Goal: Understand site structure: Understand site structure

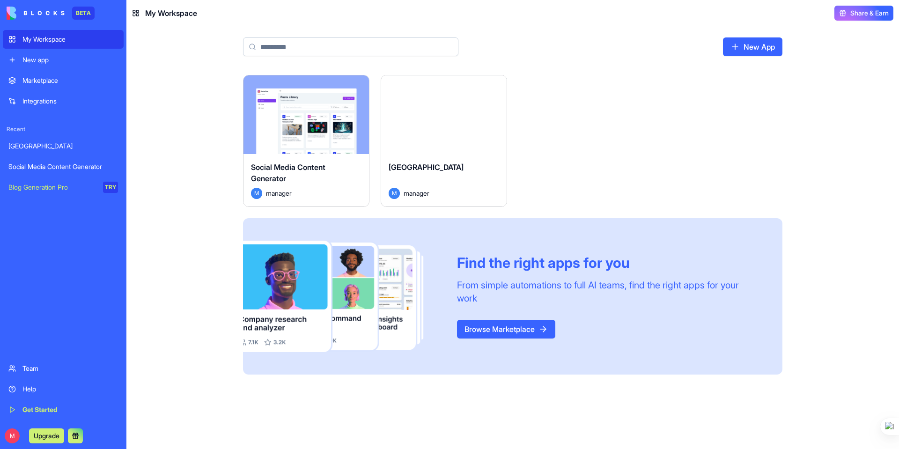
click at [435, 174] on div "[GEOGRAPHIC_DATA]" at bounding box center [444, 175] width 111 height 26
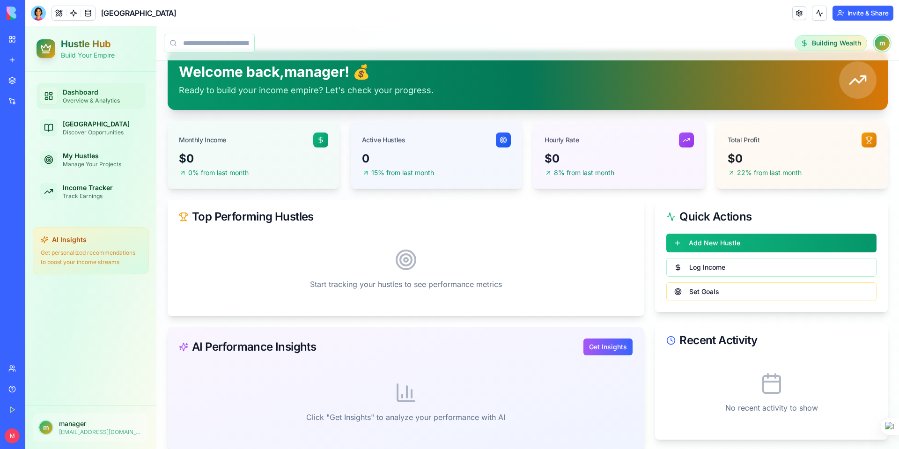
scroll to position [43, 0]
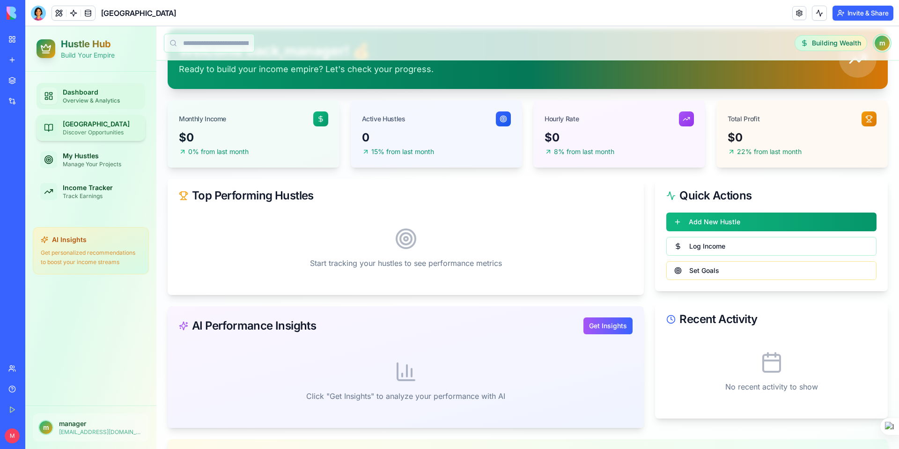
click at [78, 137] on link "Hustle Library Discover Opportunities" at bounding box center [91, 128] width 109 height 26
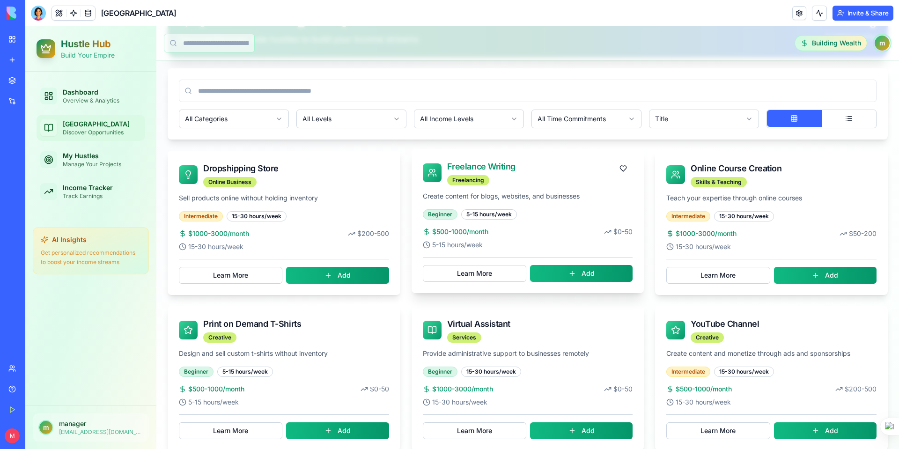
scroll to position [83, 0]
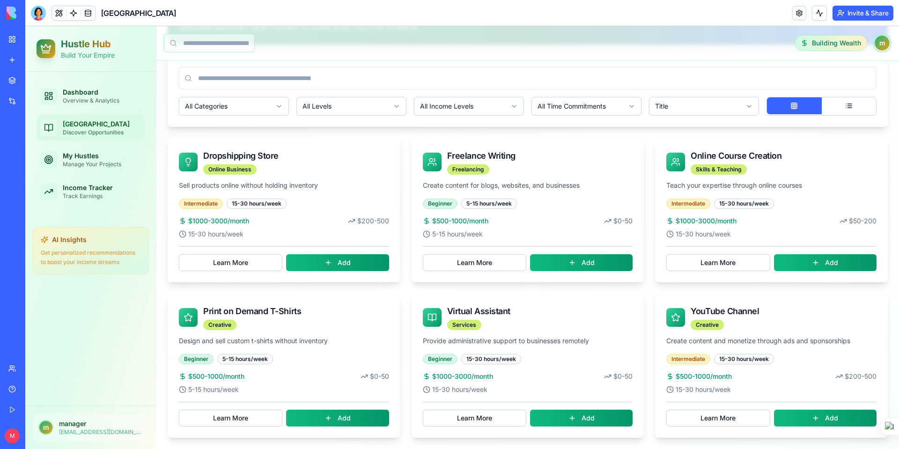
click at [105, 256] on p "Get personalized recommendations to boost your income streams" at bounding box center [91, 257] width 100 height 18
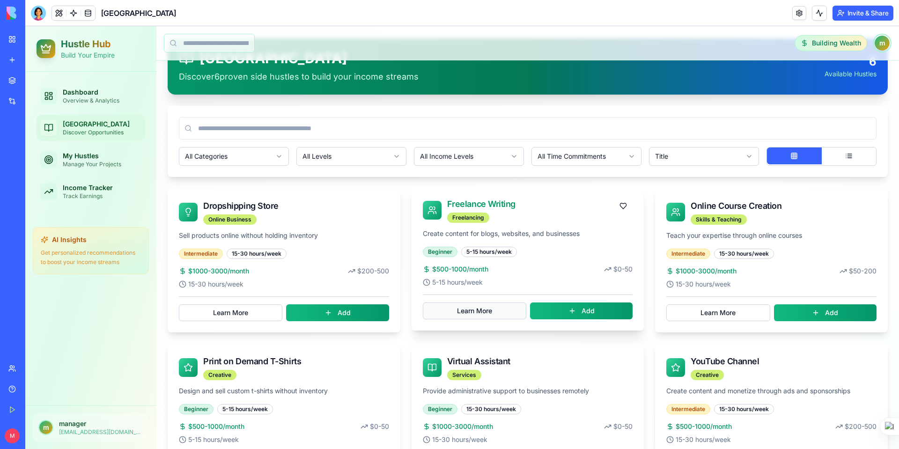
scroll to position [0, 0]
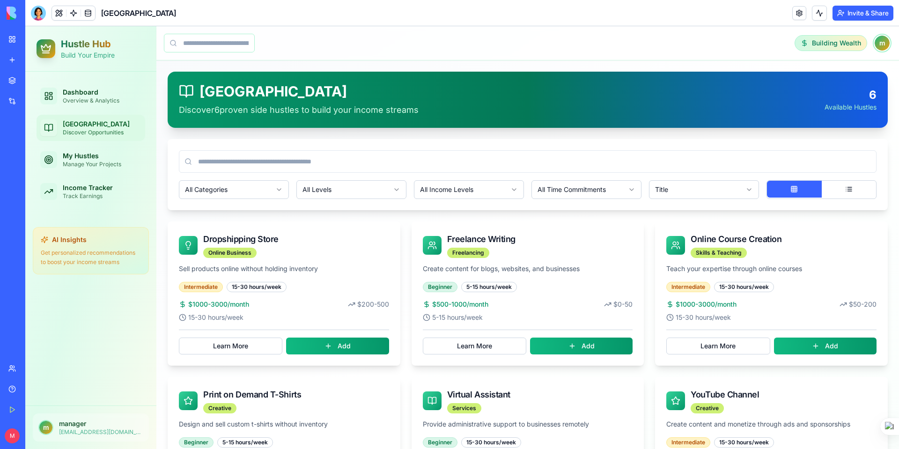
click at [92, 110] on ul "Dashboard Overview & Analytics Hustle Library Discover Opportunities My Hustles…" at bounding box center [91, 144] width 109 height 122
click at [99, 97] on div "Overview & Analytics" at bounding box center [102, 100] width 79 height 7
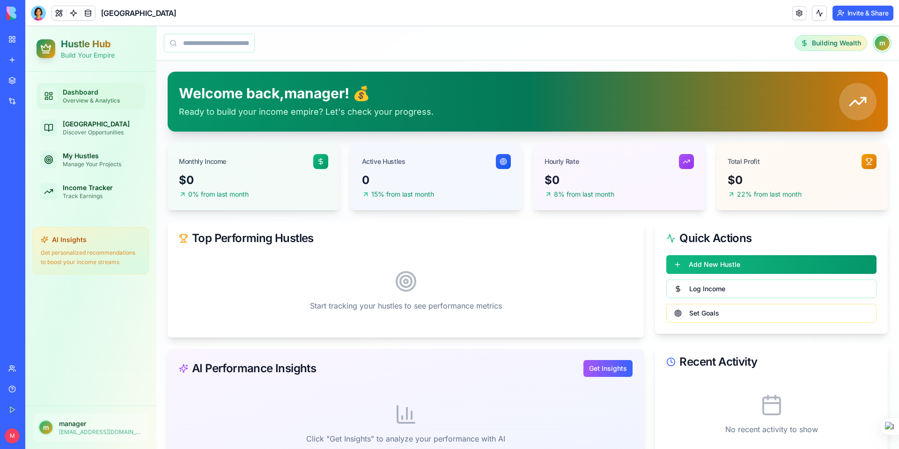
scroll to position [10, 0]
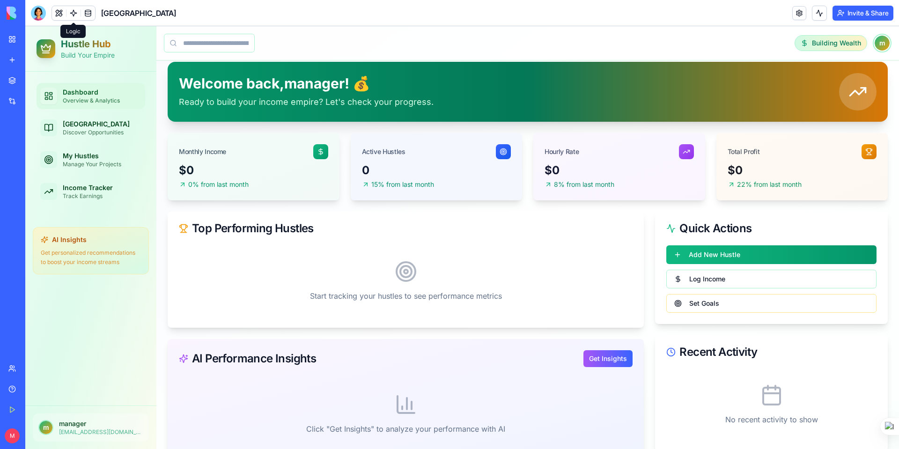
click at [76, 11] on link at bounding box center [73, 13] width 14 height 14
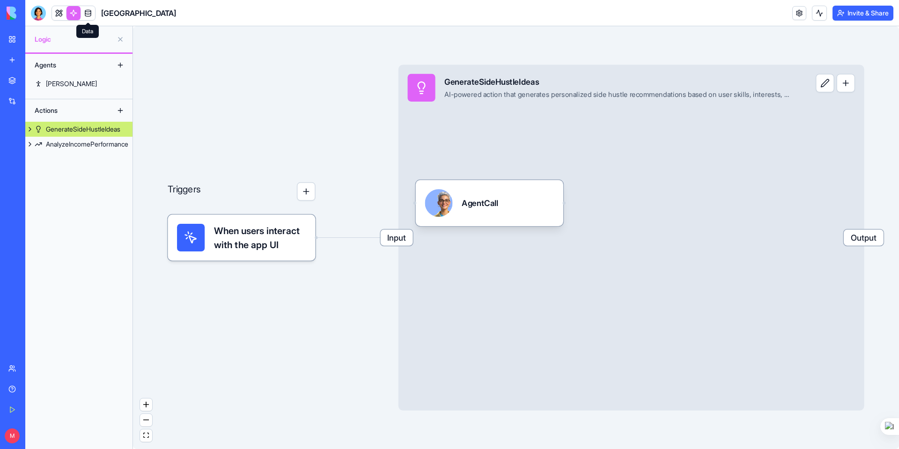
click at [84, 11] on link at bounding box center [88, 13] width 14 height 14
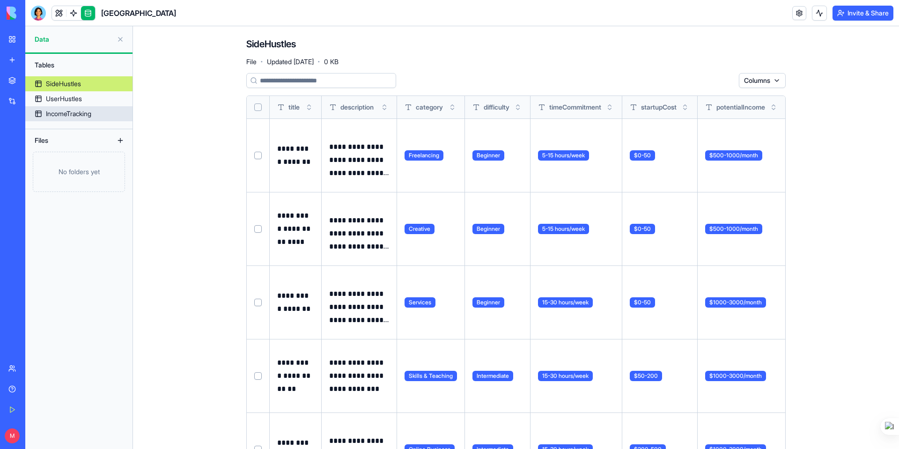
click at [93, 118] on link "IncomeTracking" at bounding box center [78, 113] width 107 height 15
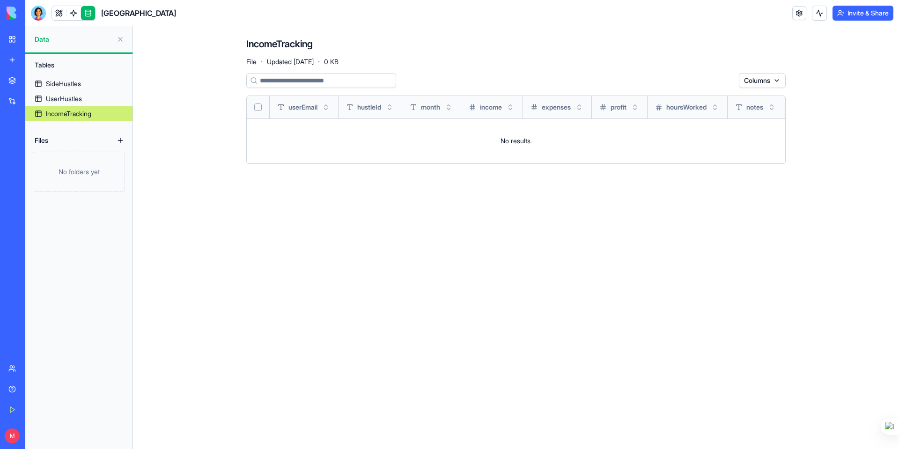
click at [35, 163] on div "Social Media Content Generator" at bounding box center [21, 166] width 26 height 9
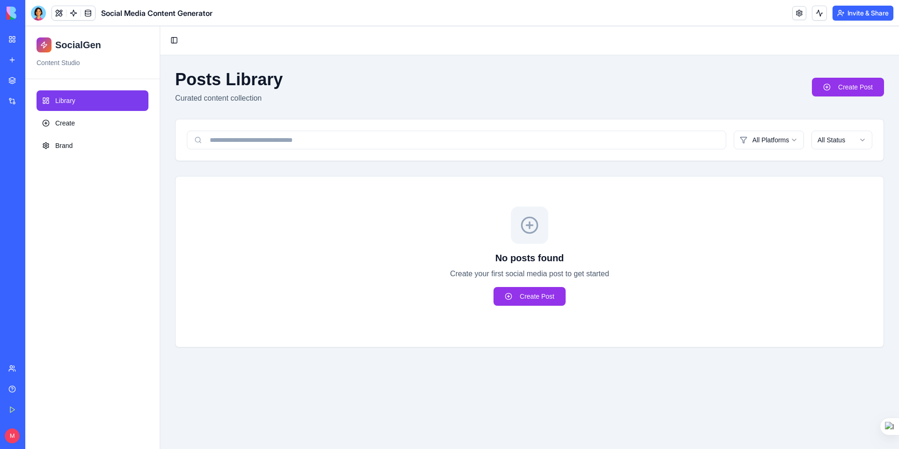
click at [84, 53] on div "SocialGen Content Studio" at bounding box center [92, 52] width 134 height 53
click at [59, 139] on link "Brand" at bounding box center [93, 145] width 112 height 21
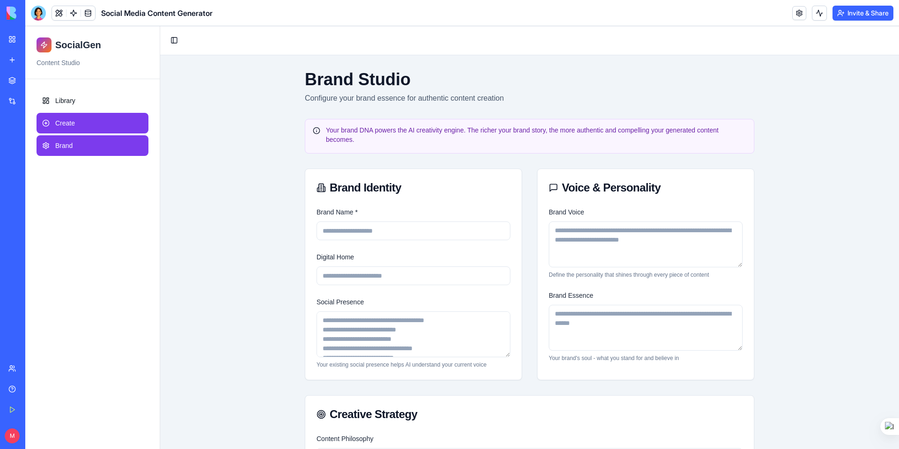
click at [91, 128] on link "Create" at bounding box center [93, 123] width 112 height 21
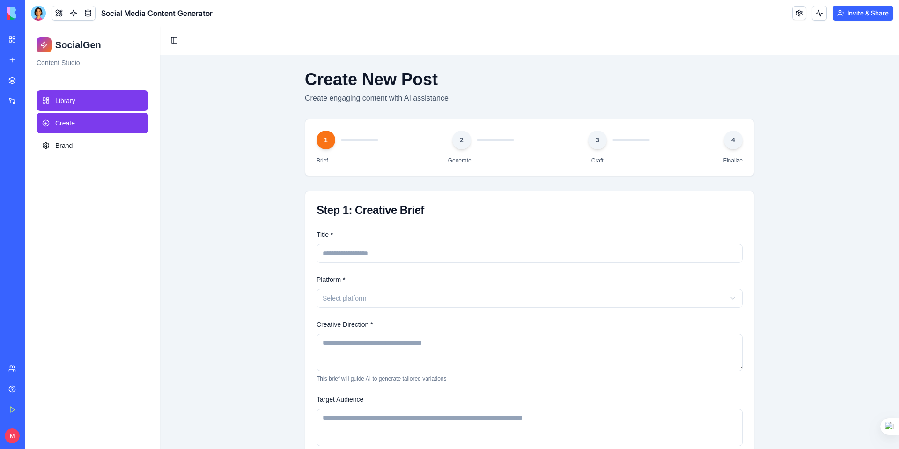
click at [91, 105] on link "Library" at bounding box center [93, 100] width 112 height 21
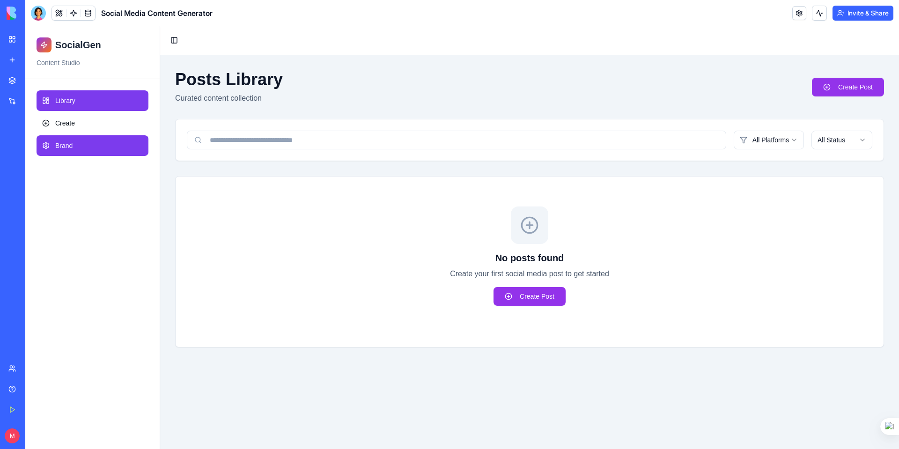
click at [89, 146] on link "Brand" at bounding box center [93, 145] width 112 height 21
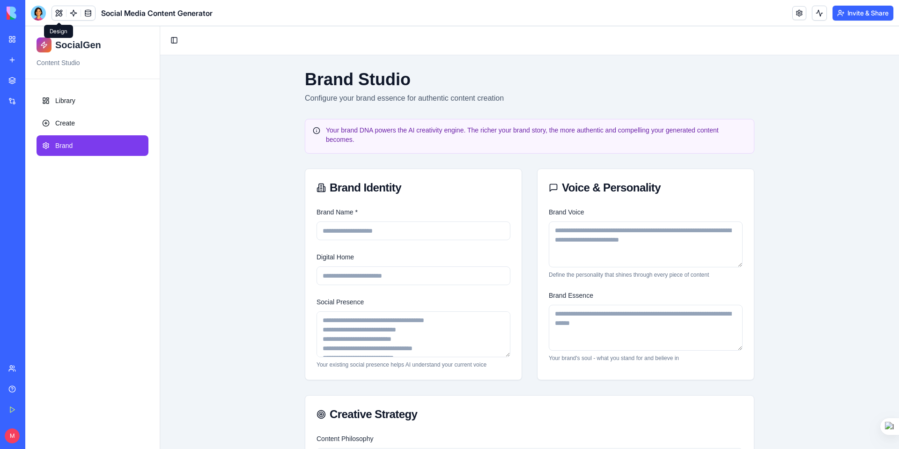
click at [62, 16] on button at bounding box center [59, 13] width 14 height 14
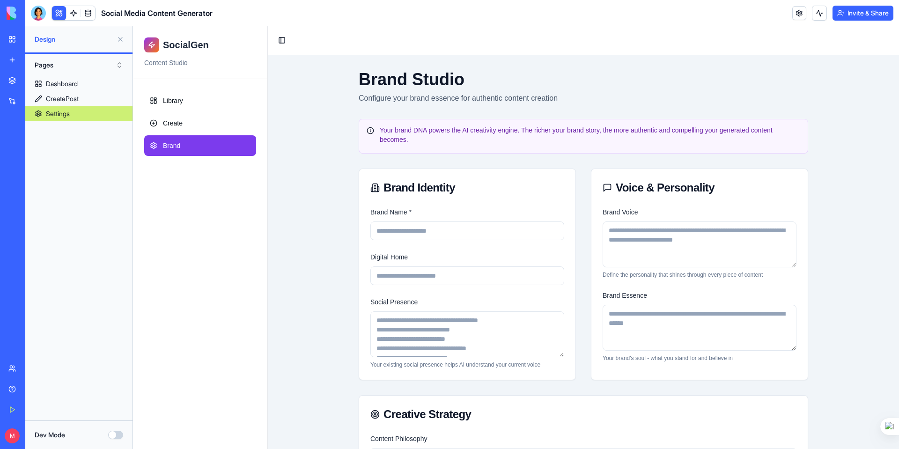
click at [110, 113] on link "Settings" at bounding box center [78, 113] width 107 height 15
click at [72, 15] on link at bounding box center [73, 13] width 14 height 14
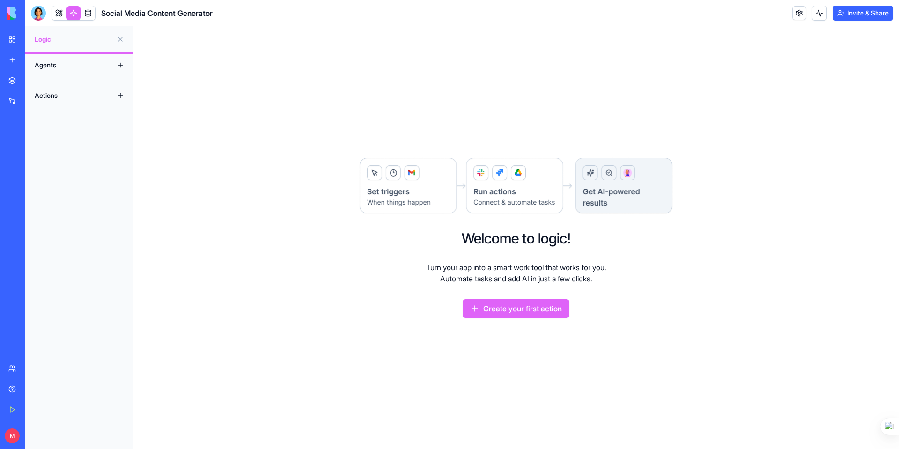
click at [119, 64] on button at bounding box center [120, 65] width 15 height 15
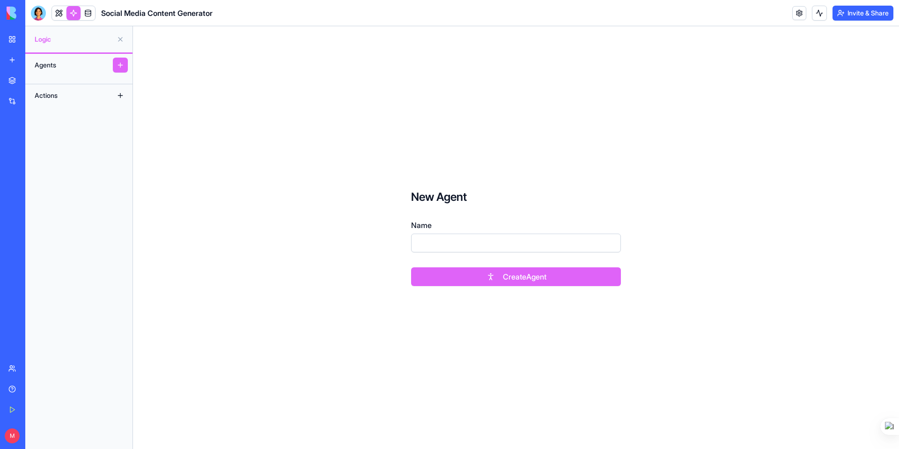
click at [119, 64] on button at bounding box center [120, 65] width 15 height 15
click at [115, 91] on button at bounding box center [120, 95] width 15 height 15
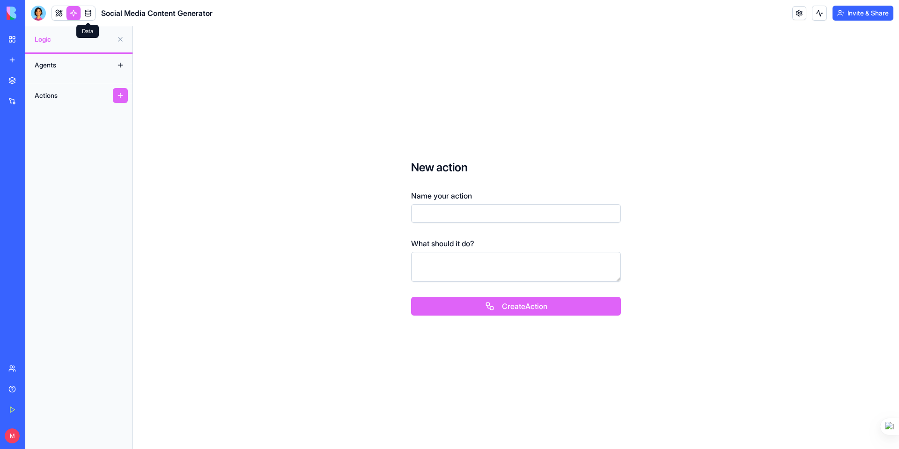
click at [89, 13] on link at bounding box center [88, 13] width 14 height 14
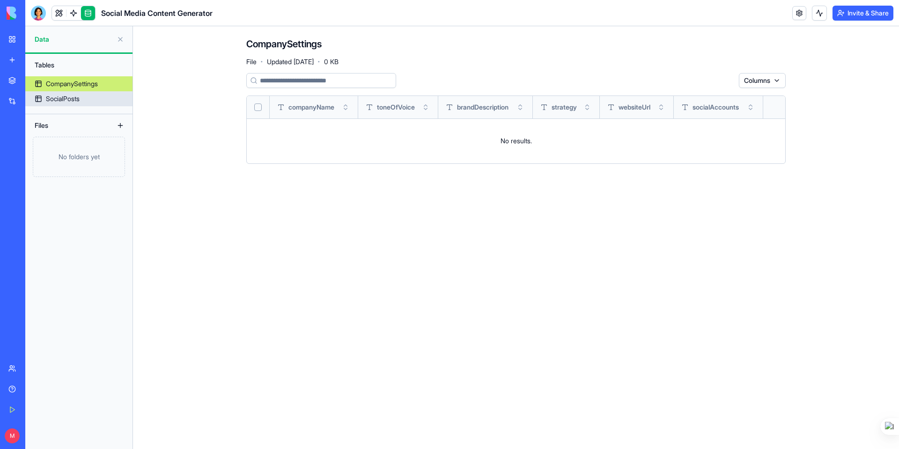
click at [74, 103] on div "SocialPosts" at bounding box center [63, 98] width 34 height 9
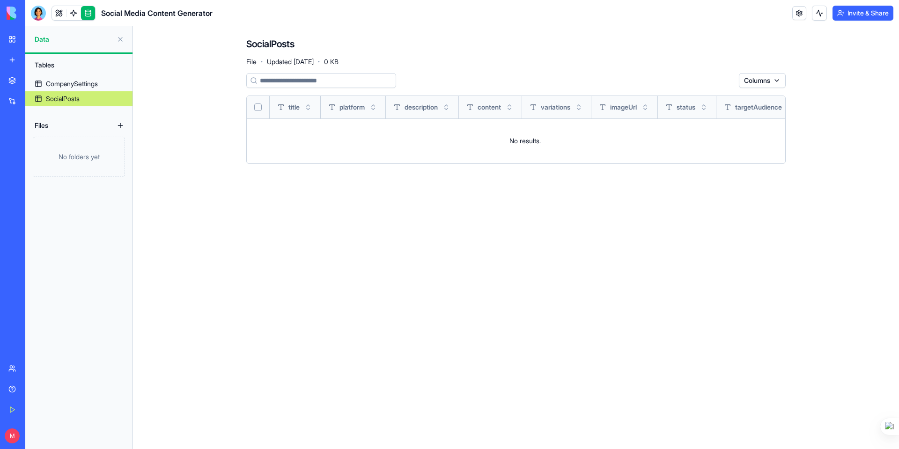
click at [118, 40] on button at bounding box center [120, 39] width 15 height 15
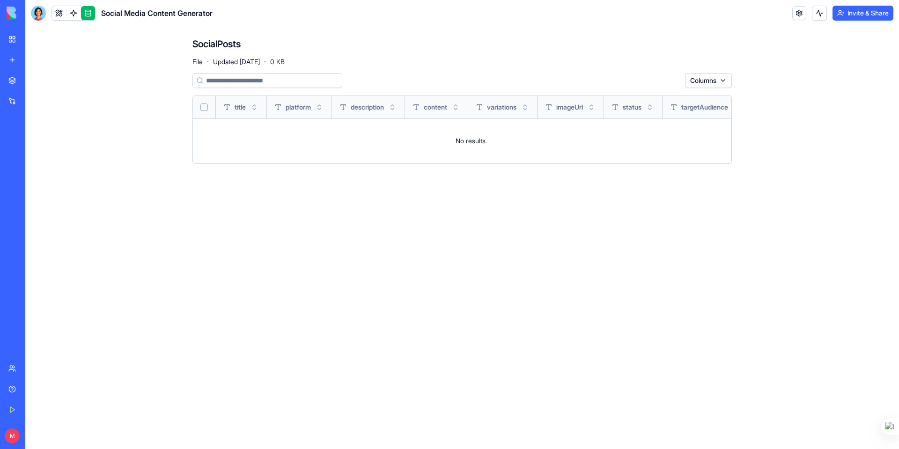
click at [35, 169] on div "Social Media Content Generator" at bounding box center [21, 166] width 26 height 9
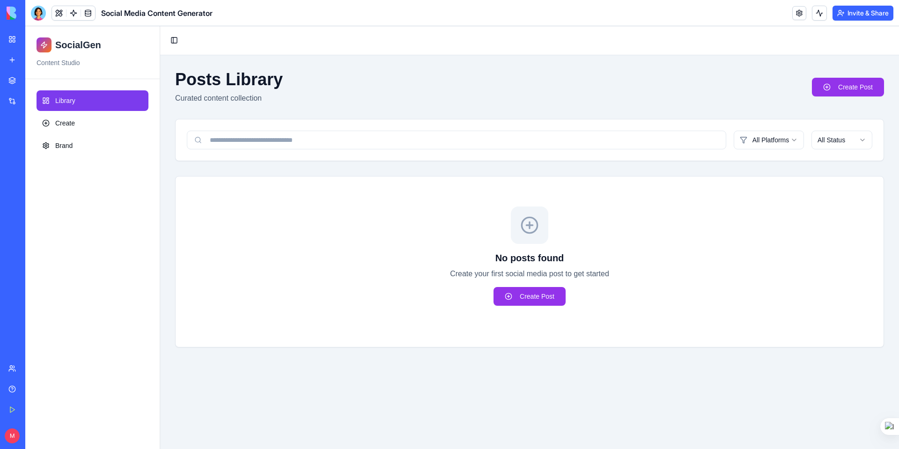
click at [157, 23] on header "Social Media Content Generator Invite & Share" at bounding box center [462, 13] width 874 height 26
